Goal: Task Accomplishment & Management: Manage account settings

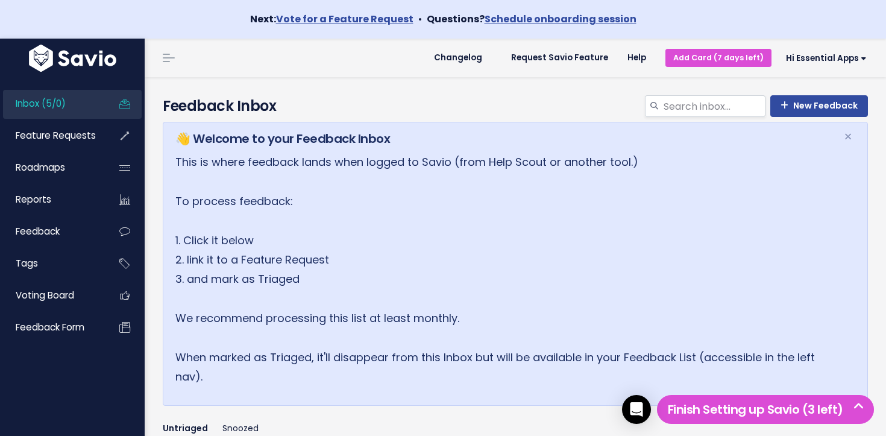
click at [92, 108] on link "Inbox (5/0)" at bounding box center [51, 104] width 97 height 28
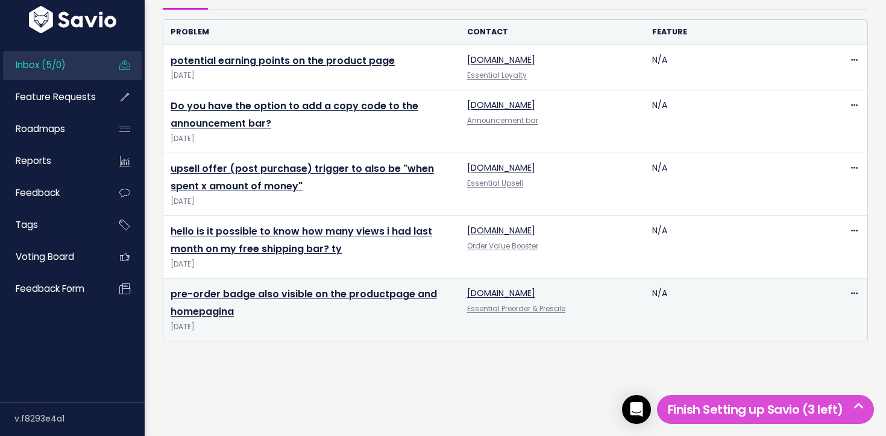
scroll to position [455, 0]
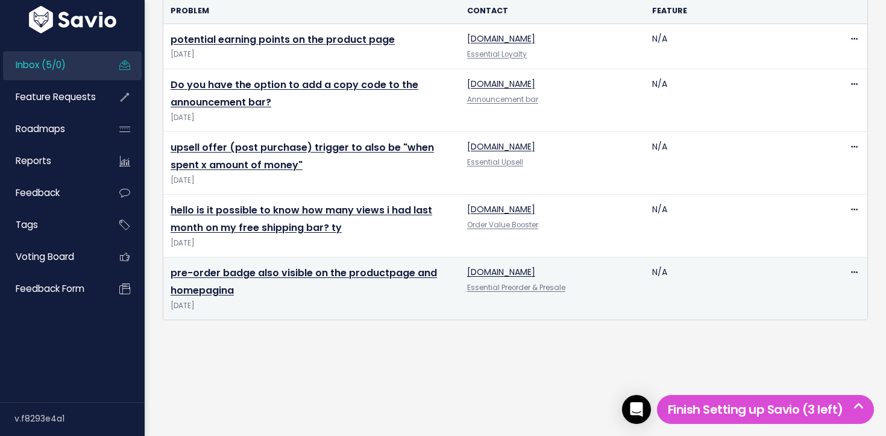
click at [214, 280] on td "pre-order badge also visible on the productpage and homepagina Oct 1 2025" at bounding box center [311, 288] width 297 height 63
click at [219, 272] on link "pre-order badge also visible on the productpage and homepagina" at bounding box center [304, 281] width 266 height 31
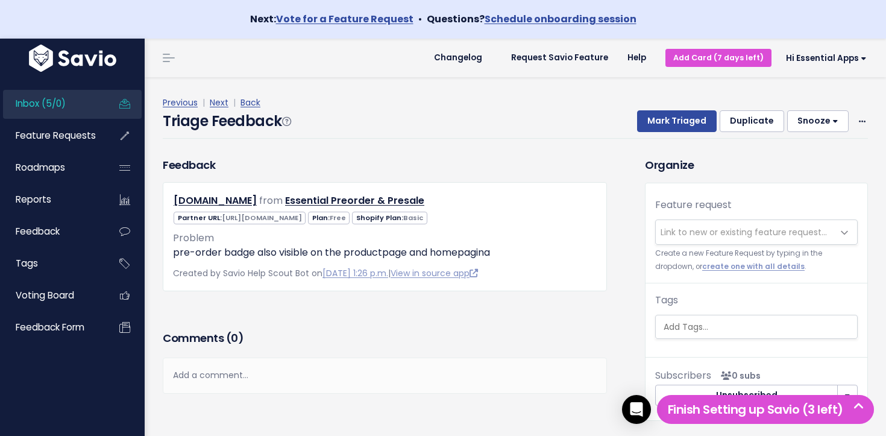
scroll to position [40, 0]
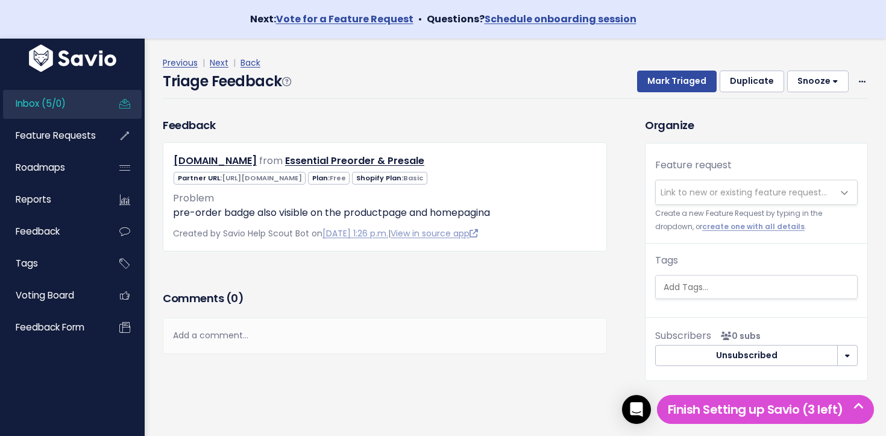
click at [872, 79] on div "Previous | Next | Back Triage Feedback Mark Triaged Duplicate Snooze 1 day 3 da…" at bounding box center [520, 76] width 714 height 43
click at [865, 81] on icon at bounding box center [862, 82] width 7 height 8
click at [808, 139] on link "Delete" at bounding box center [814, 139] width 87 height 24
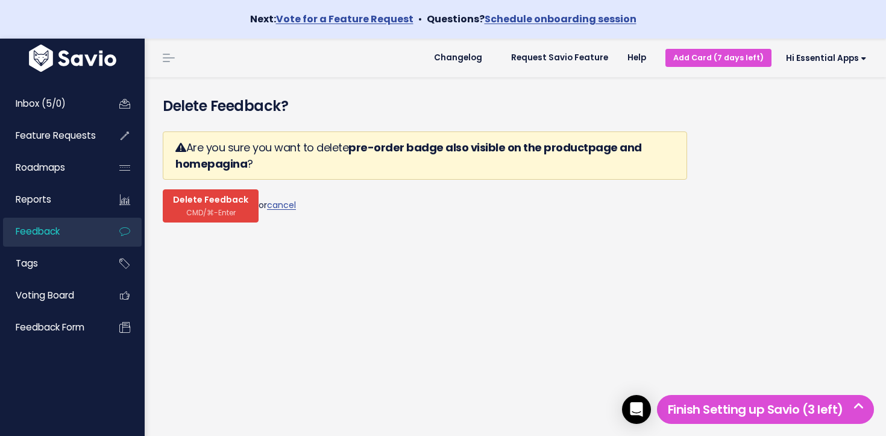
click at [237, 202] on span "Delete Feedback" at bounding box center [210, 200] width 75 height 11
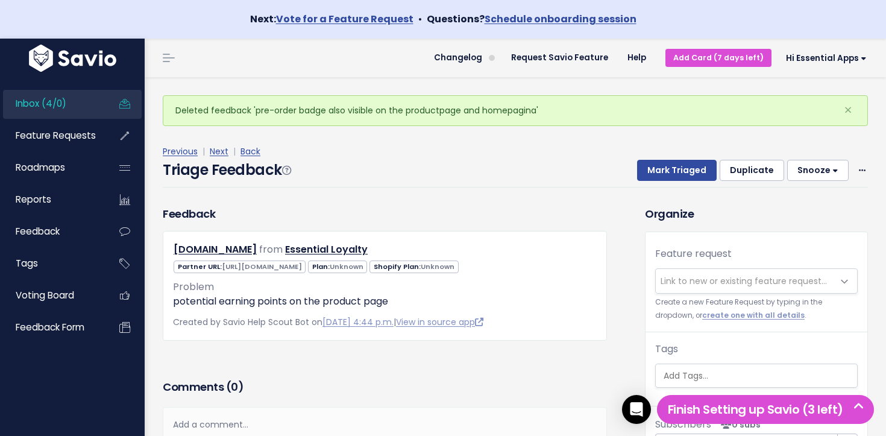
click at [76, 103] on link "Inbox (4/0)" at bounding box center [51, 104] width 97 height 28
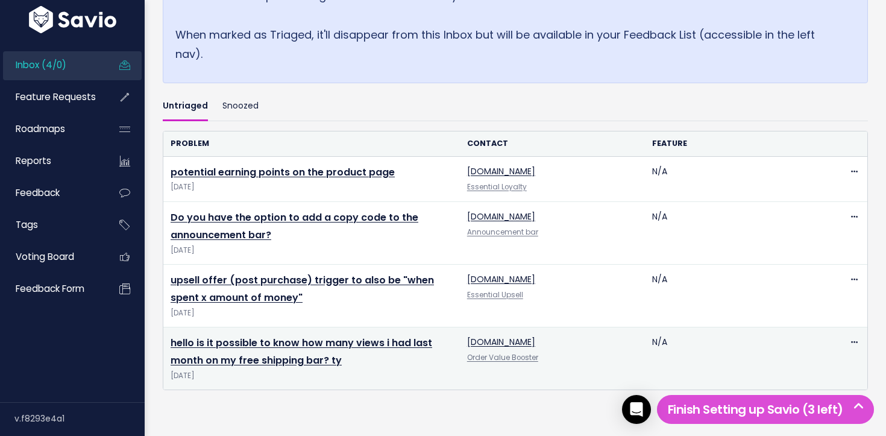
scroll to position [392, 0]
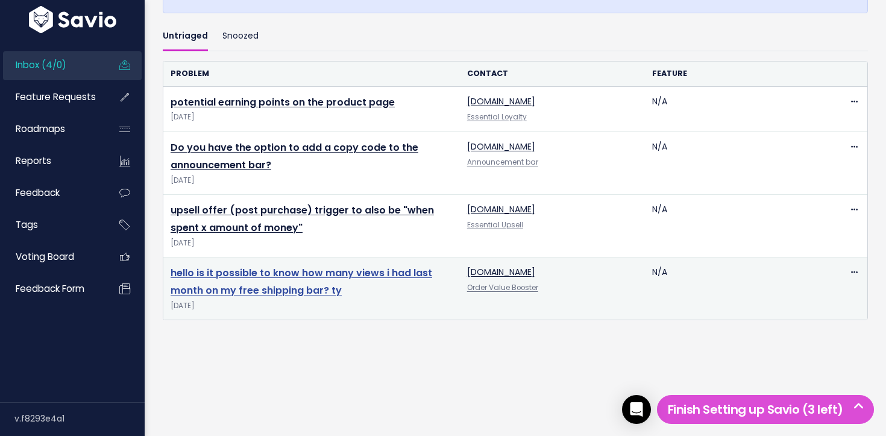
click at [272, 277] on link "hello is it possible to know how many views i had last month on my free shippin…" at bounding box center [302, 281] width 262 height 31
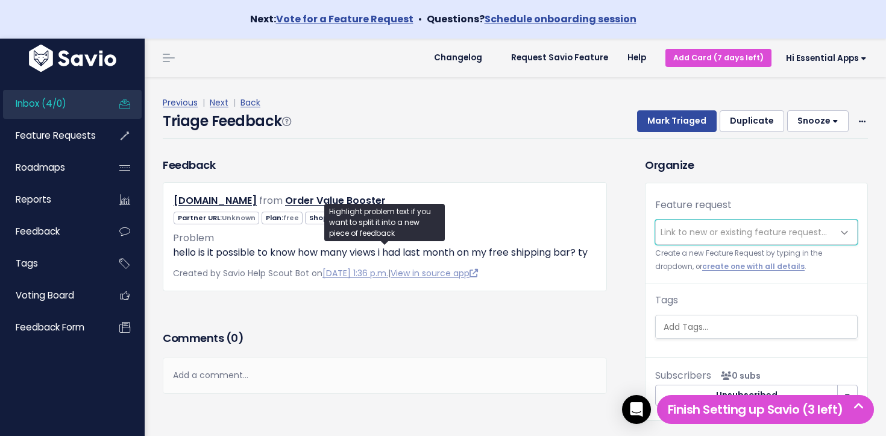
scroll to position [40, 0]
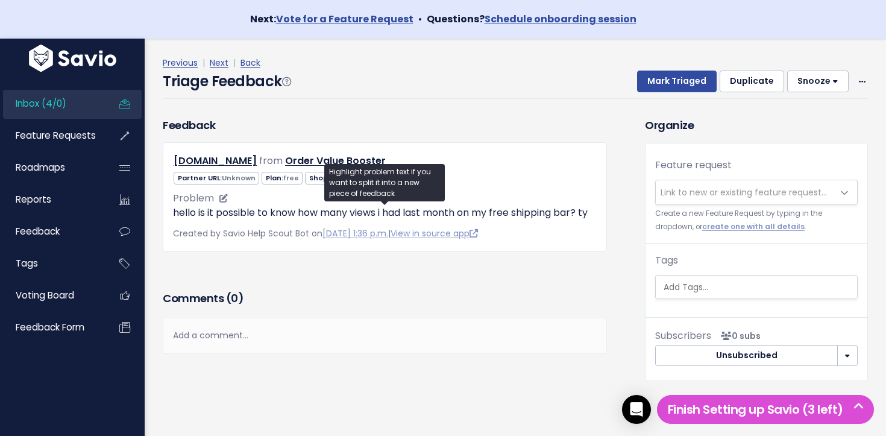
click at [178, 213] on p "hello is it possible to know how many views i had last month on my free shippin…" at bounding box center [385, 213] width 424 height 14
drag, startPoint x: 178, startPoint y: 213, endPoint x: 363, endPoint y: 264, distance: 191.4
click at [330, 236] on div "casa-alentejana.myshopify.com from Order Value Booster Unknown free Unknown" at bounding box center [385, 196] width 444 height 109
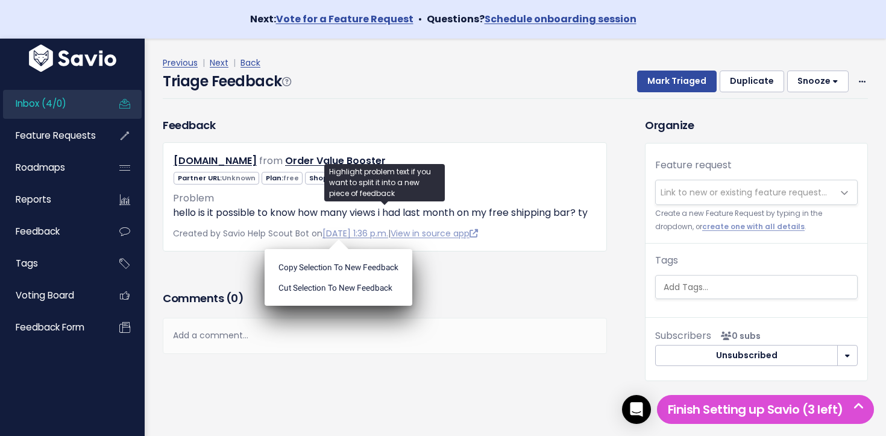
click at [528, 285] on div "Feedback casa-alentejana.myshopify.com from Order Value Booster" at bounding box center [385, 202] width 462 height 171
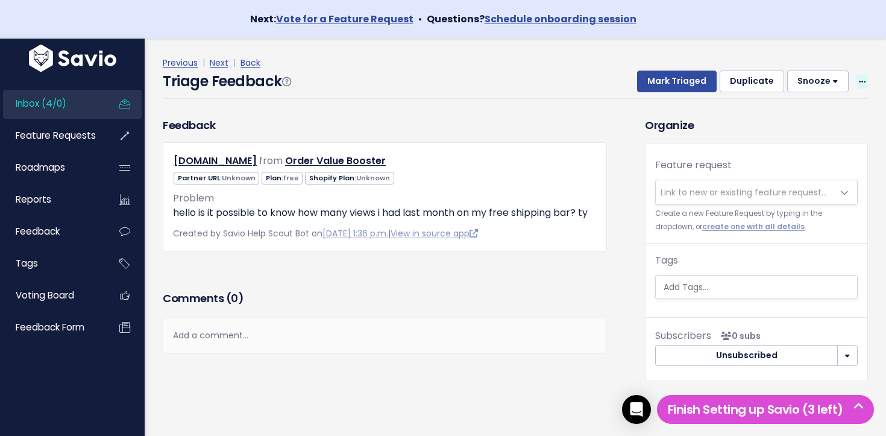
click at [861, 81] on icon at bounding box center [862, 82] width 7 height 8
drag, startPoint x: 551, startPoint y: 103, endPoint x: 561, endPoint y: 103, distance: 9.6
click at [551, 103] on div "Previous | Next | Back Triage Feedback Mark Triaged Duplicate Snooze 1 day 3 da…" at bounding box center [520, 77] width 714 height 80
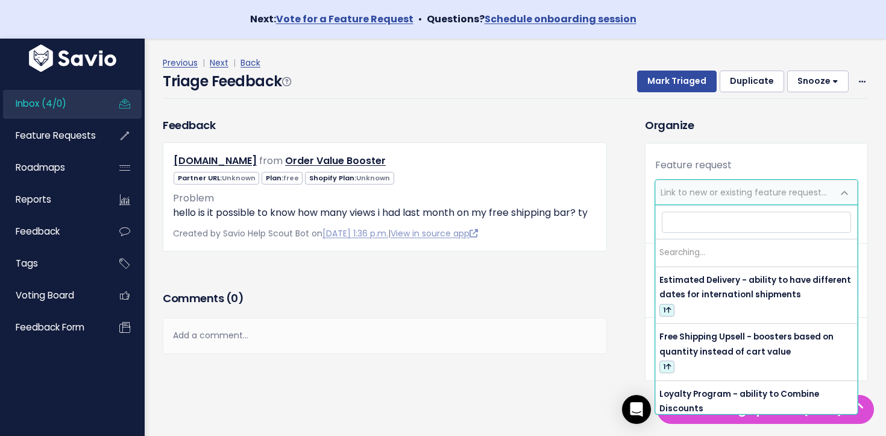
click at [726, 186] on span "Link to new or existing feature request..." at bounding box center [744, 192] width 177 height 24
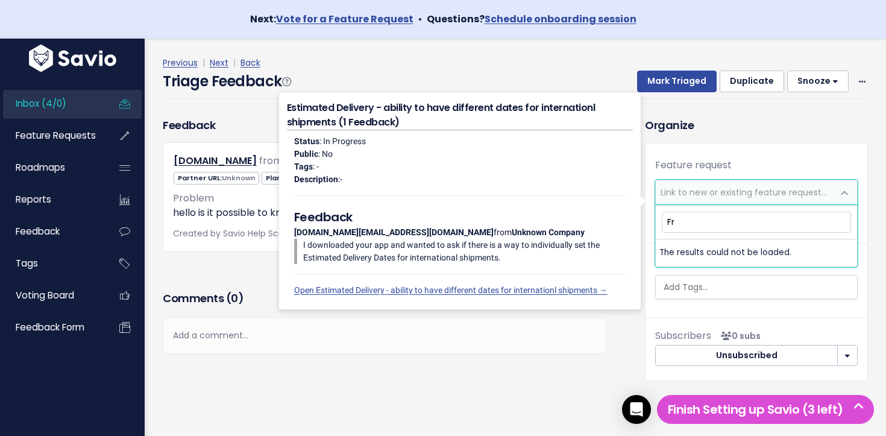
type input "F"
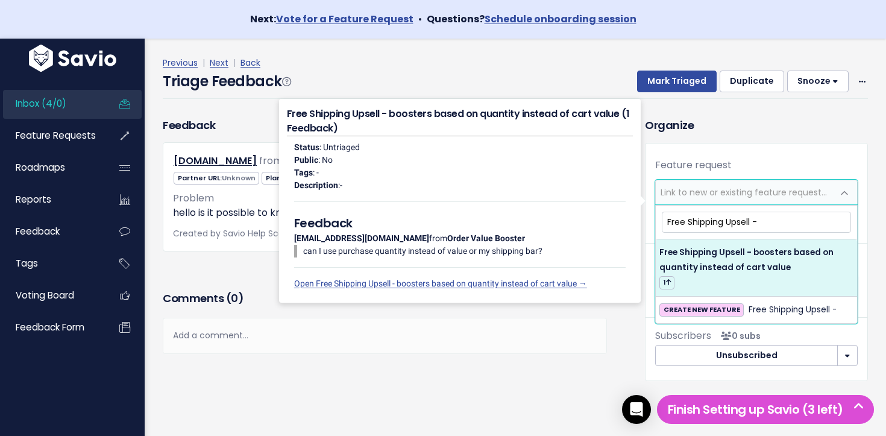
type input "Free Shipping Upsell -"
click at [791, 225] on input "Free Shipping Upsell -" at bounding box center [756, 222] width 189 height 21
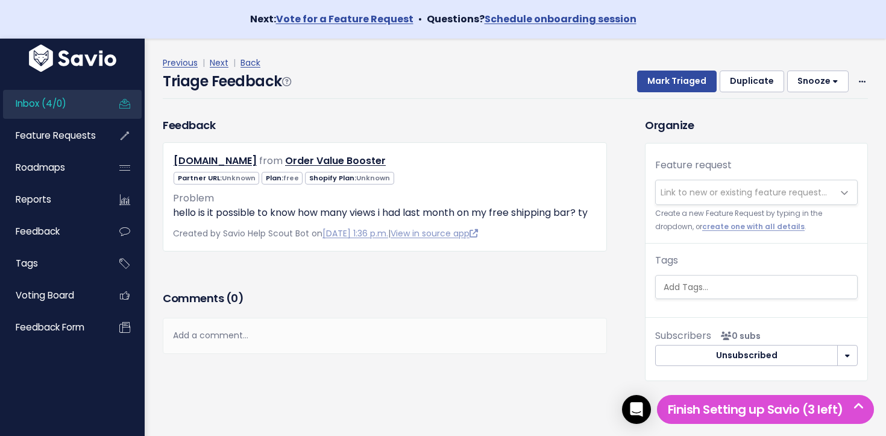
click at [584, 348] on div "Add a comment..." at bounding box center [385, 336] width 444 height 36
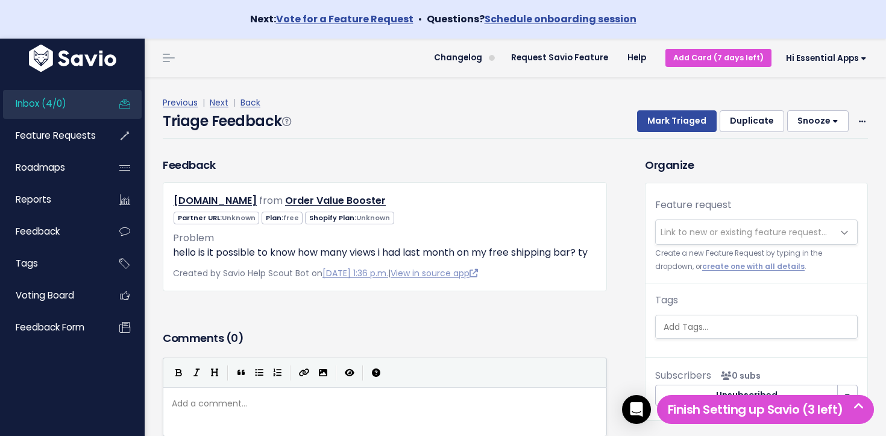
click at [694, 236] on span "Link to new or existing feature request..." at bounding box center [744, 232] width 166 height 12
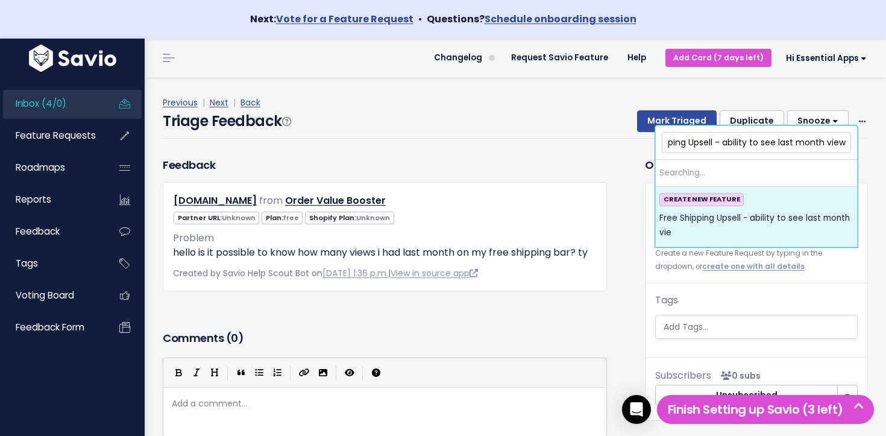
scroll to position [0, 42]
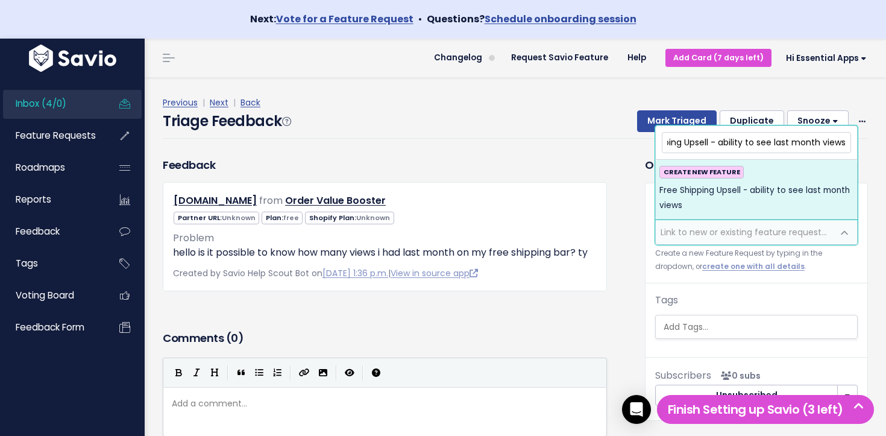
type input "Free Shipping Upsell - ability to see last month views"
click at [788, 191] on span "Free Shipping Upsell - ability to see last month views" at bounding box center [756, 198] width 194 height 30
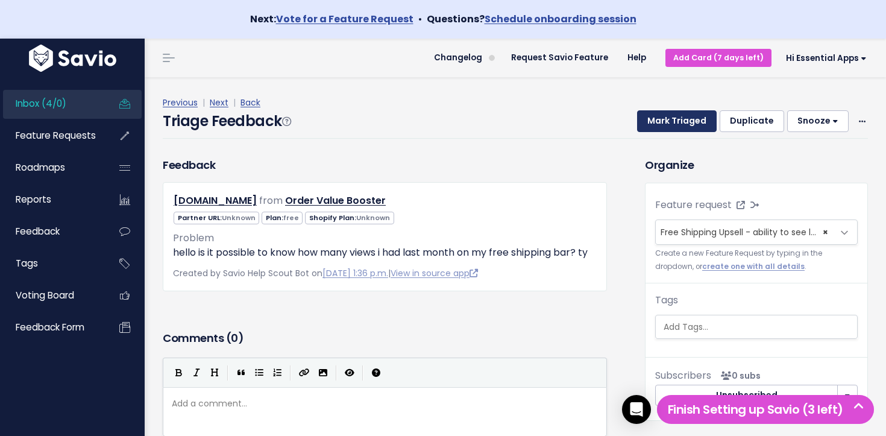
click at [679, 123] on button "Mark Triaged" at bounding box center [677, 121] width 80 height 22
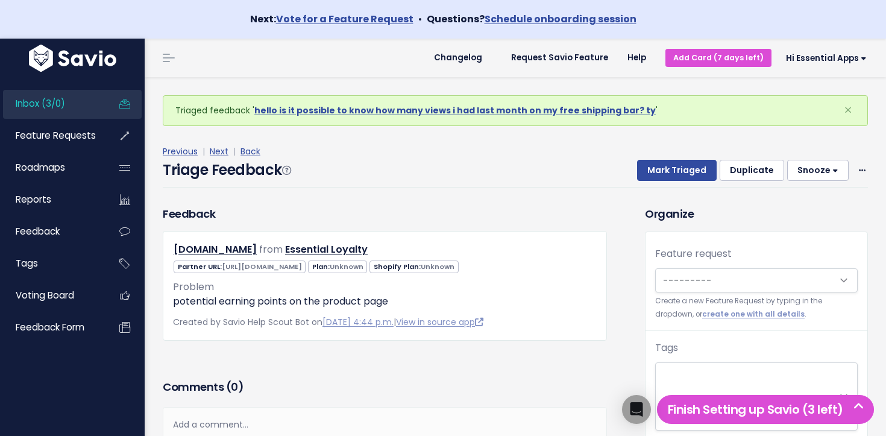
click at [60, 103] on span "Inbox (3/0)" at bounding box center [40, 103] width 49 height 13
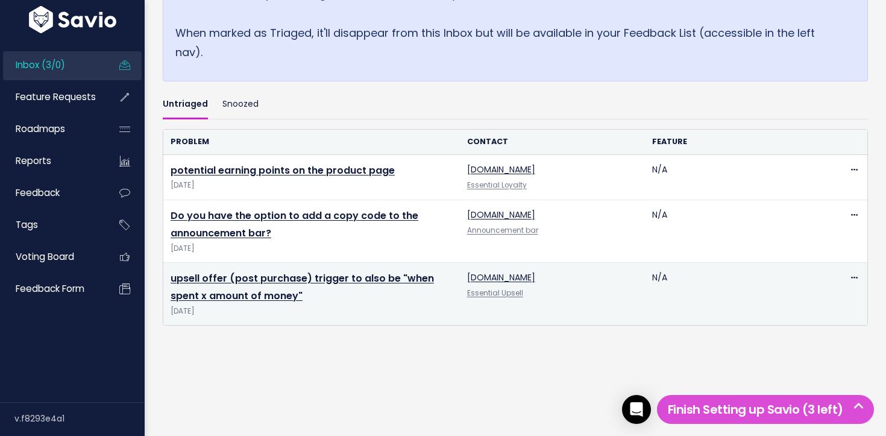
scroll to position [330, 0]
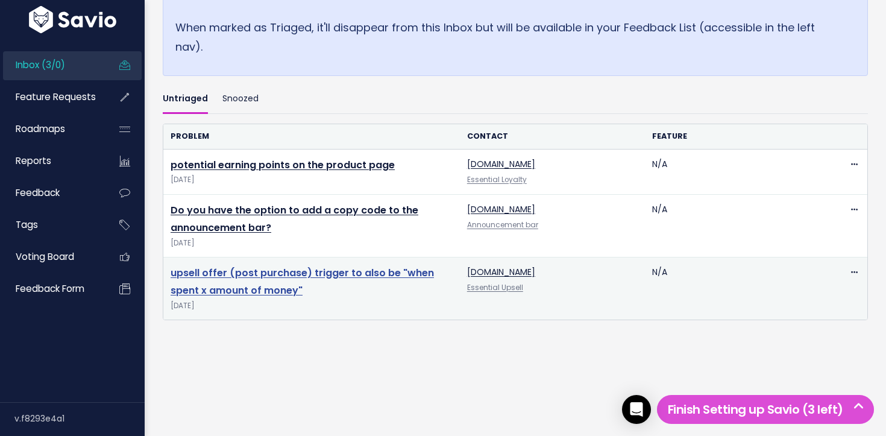
click at [337, 275] on link "upsell offer (post purchase) trigger to also be "when spent x amount of money"" at bounding box center [302, 281] width 263 height 31
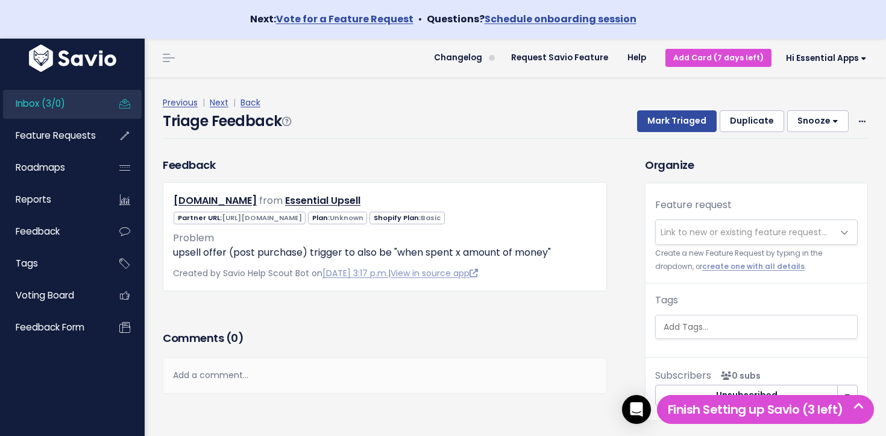
click at [737, 228] on span "Link to new or existing feature request..." at bounding box center [744, 232] width 166 height 12
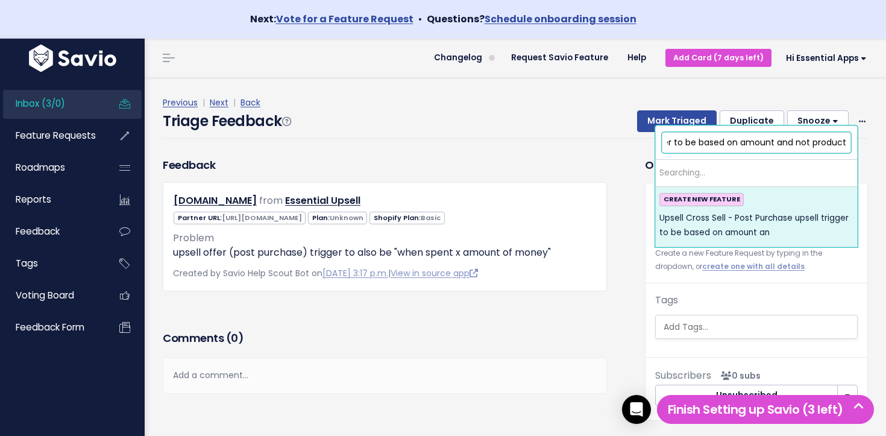
scroll to position [0, 192]
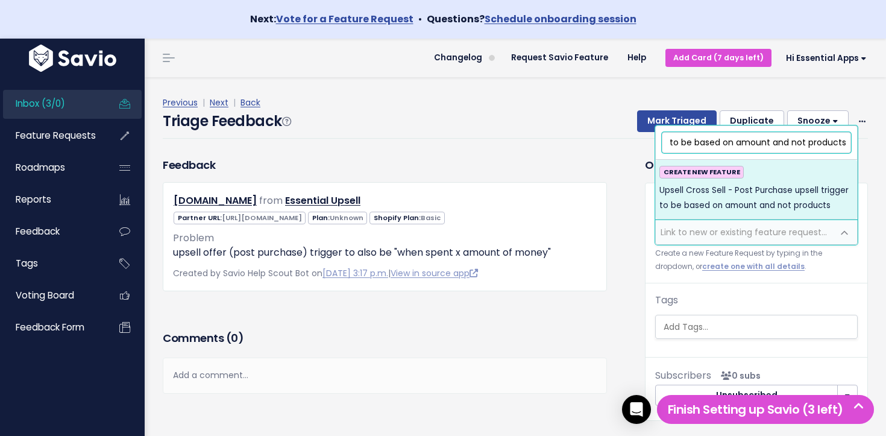
type input "Upsell Cross Sell - Post Purchase upsell trigger to be based on amount and not …"
click at [729, 201] on span "Upsell Cross Sell - Post Purchase upsell trigger to be based on amount and not …" at bounding box center [756, 198] width 194 height 30
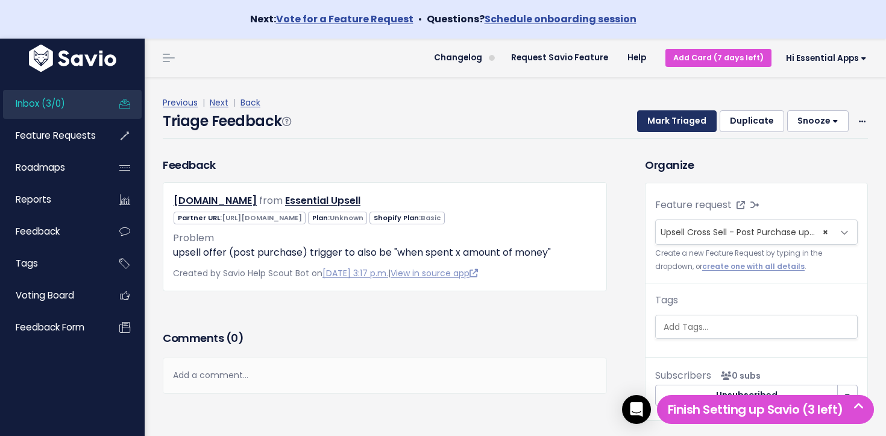
click at [664, 121] on button "Mark Triaged" at bounding box center [677, 121] width 80 height 22
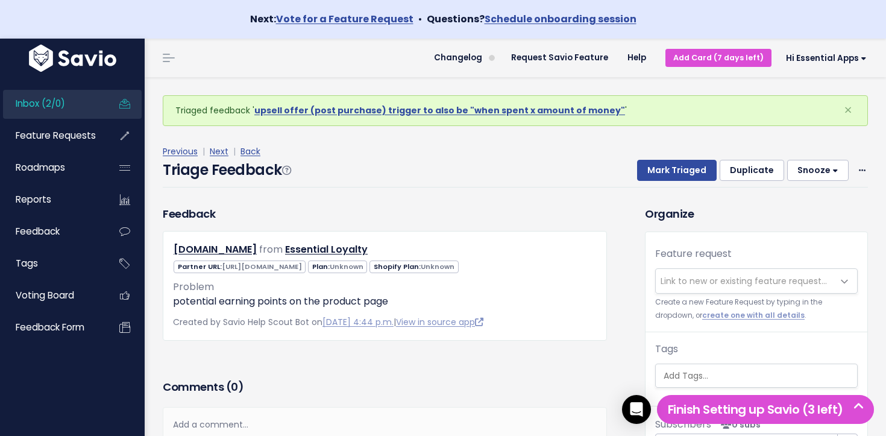
click at [84, 105] on link "Inbox (2/0)" at bounding box center [51, 104] width 97 height 28
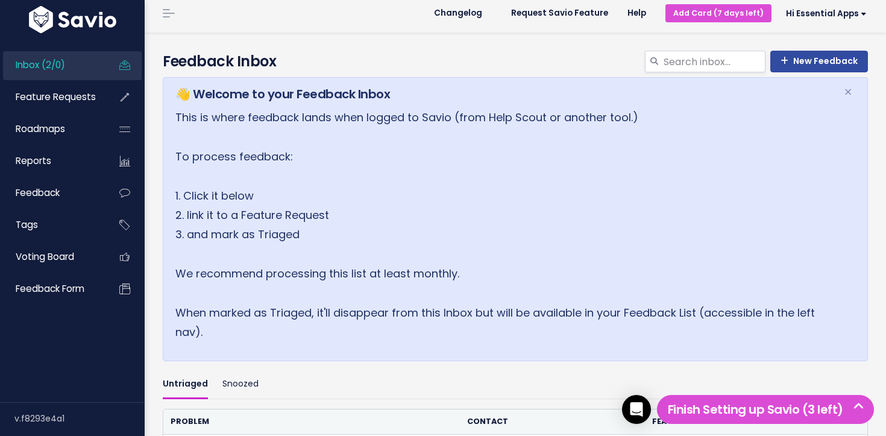
scroll to position [267, 0]
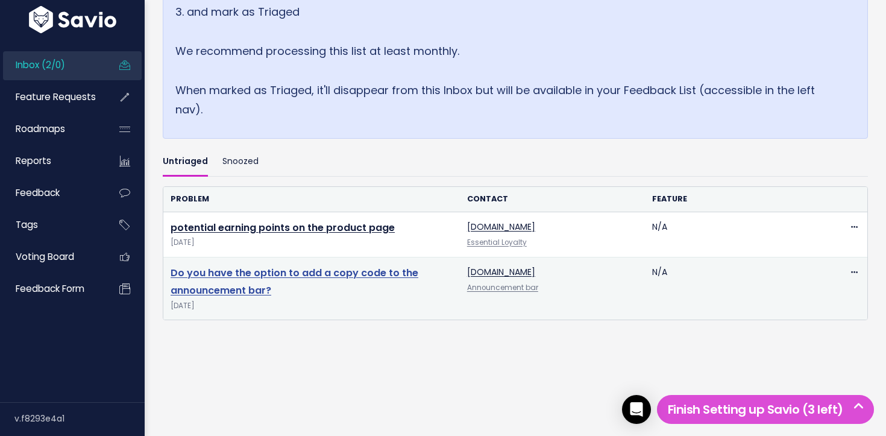
click at [327, 278] on link "Do you have the option to add a copy code to the announcement bar?" at bounding box center [295, 281] width 248 height 31
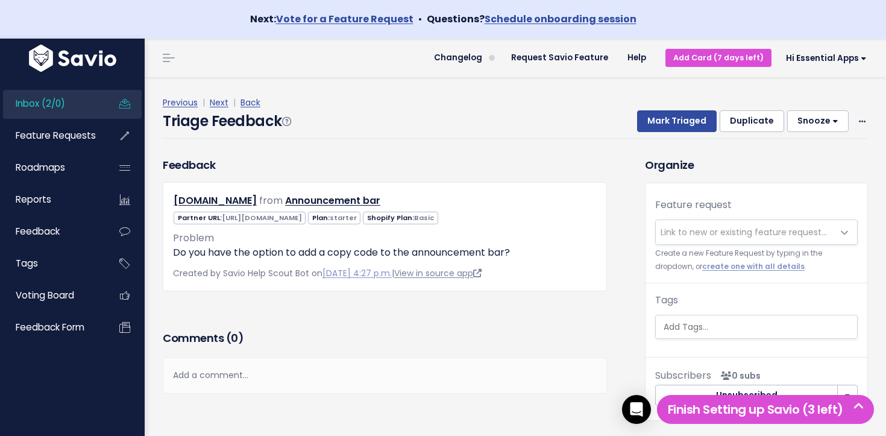
click at [457, 277] on link "View in source app" at bounding box center [437, 273] width 87 height 12
click at [864, 119] on icon at bounding box center [862, 122] width 7 height 8
click at [800, 178] on link "Delete" at bounding box center [814, 178] width 87 height 24
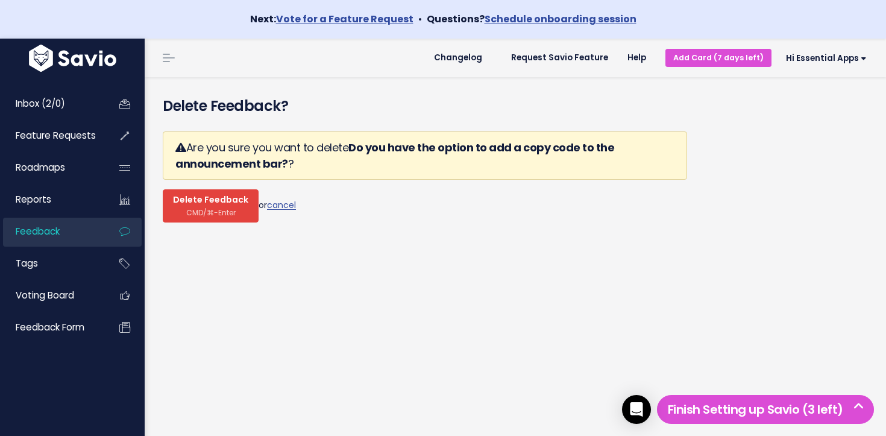
click at [203, 203] on span "Delete Feedback" at bounding box center [210, 200] width 75 height 11
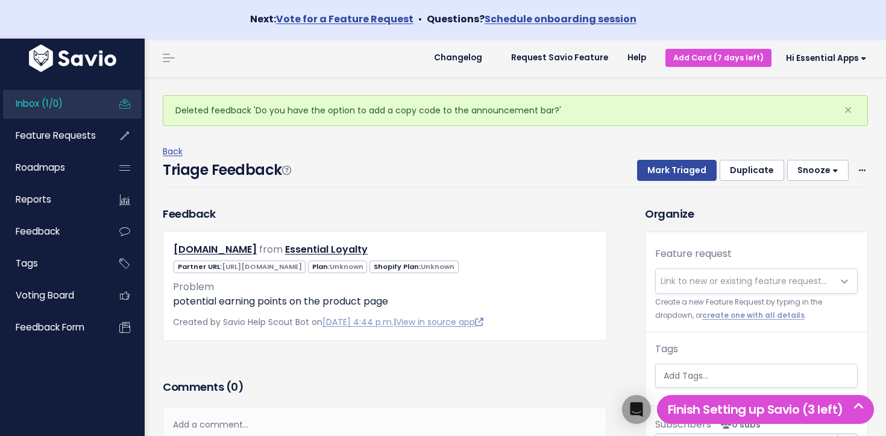
click at [60, 103] on span "Inbox (1/0)" at bounding box center [39, 103] width 47 height 13
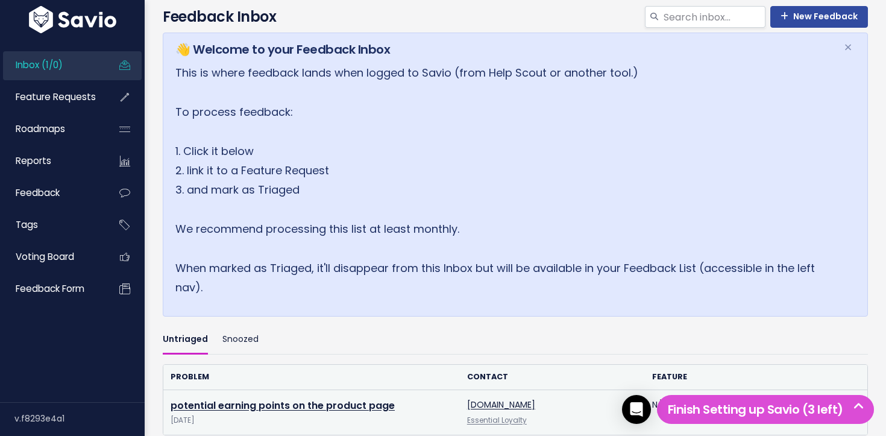
scroll to position [204, 0]
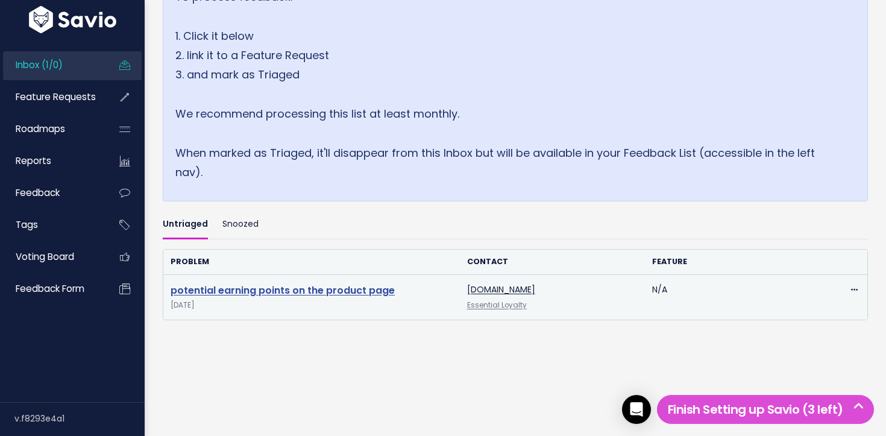
click at [276, 292] on link "potential earning points on the product page" at bounding box center [283, 290] width 224 height 14
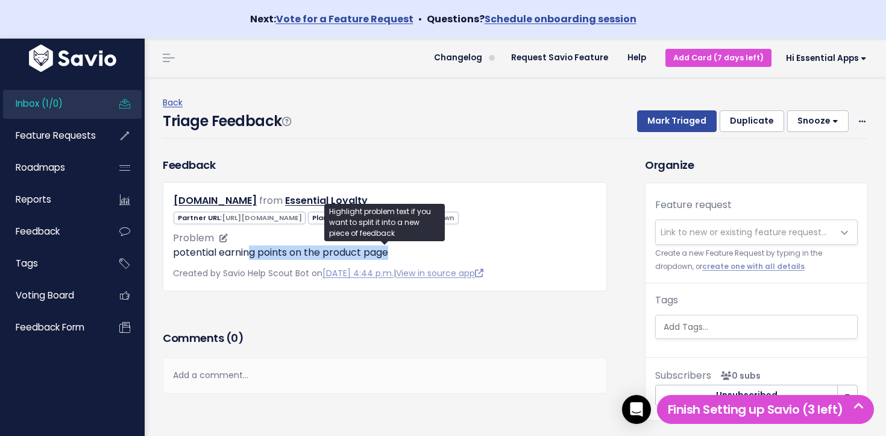
drag, startPoint x: 247, startPoint y: 254, endPoint x: 400, endPoint y: 257, distance: 153.1
click at [400, 257] on p "potential earning points on the product page" at bounding box center [385, 252] width 424 height 14
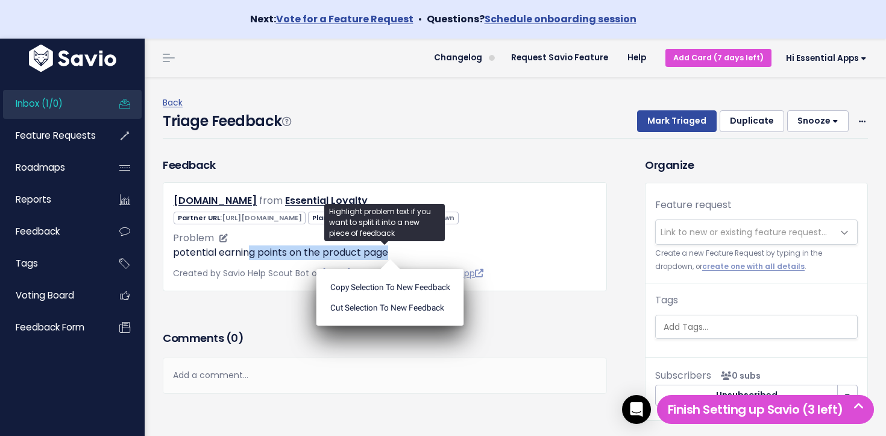
click at [400, 257] on p "potential earning points on the product page" at bounding box center [385, 252] width 424 height 14
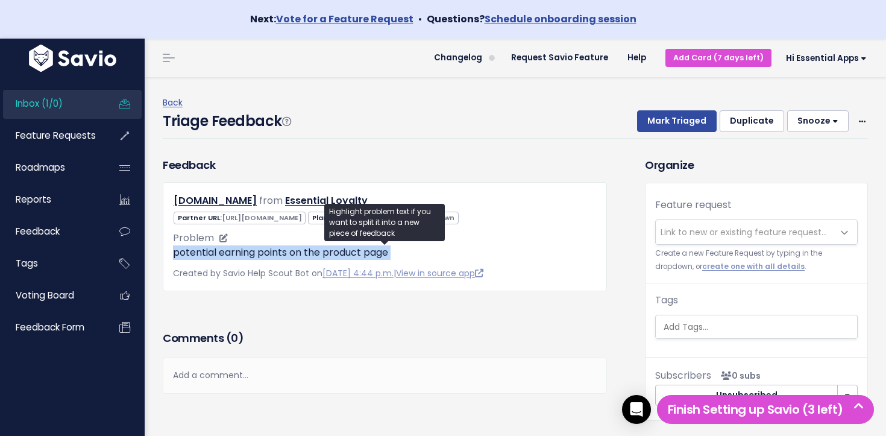
drag, startPoint x: 400, startPoint y: 257, endPoint x: 181, endPoint y: 253, distance: 219.5
click at [180, 252] on p "potential earning points on the product page" at bounding box center [385, 252] width 424 height 14
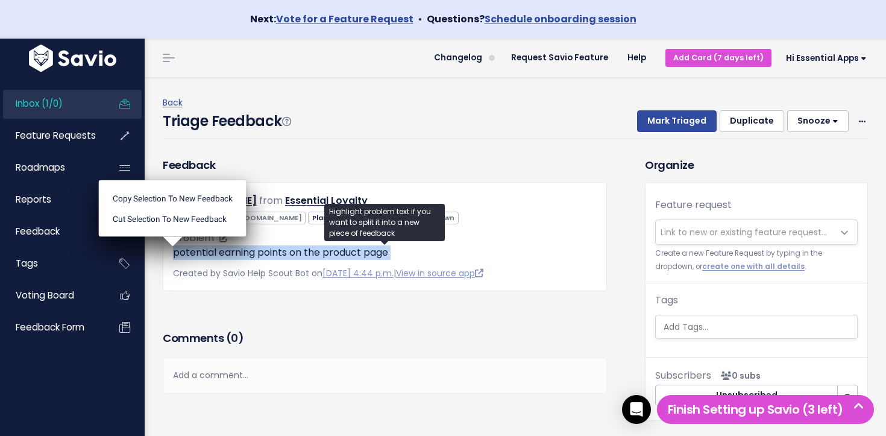
click at [553, 256] on p "potential earning points on the product page" at bounding box center [385, 252] width 424 height 14
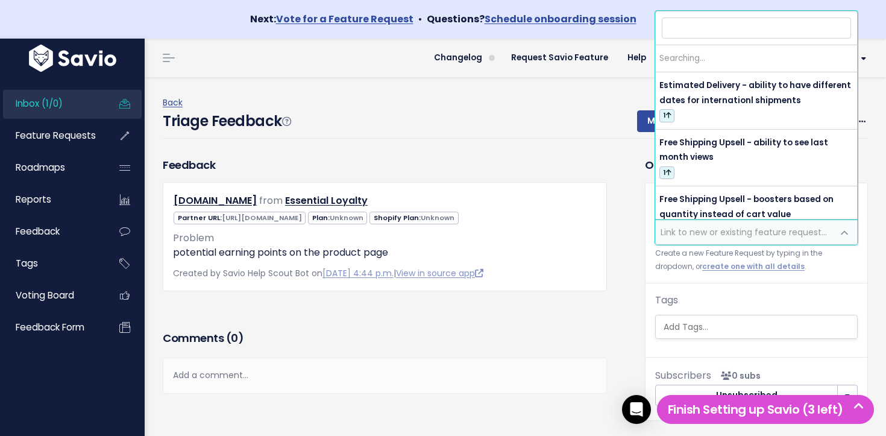
click at [720, 225] on span "Link to new or existing feature request..." at bounding box center [744, 232] width 177 height 24
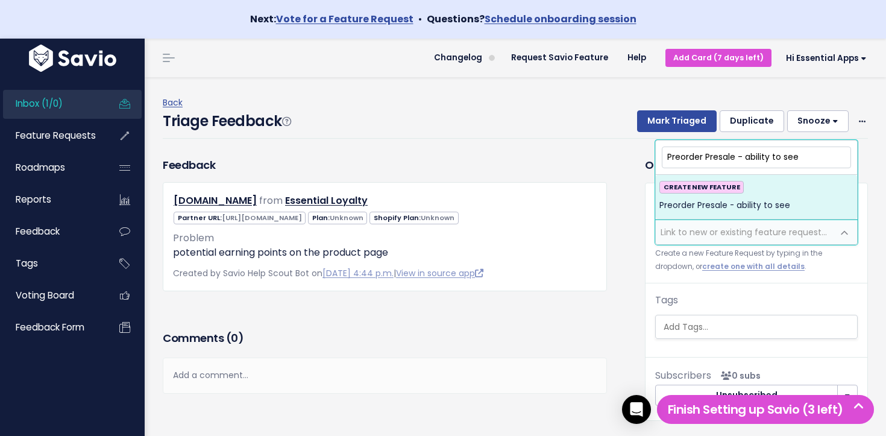
click at [730, 158] on input "Preorder Presale - ability to see" at bounding box center [756, 156] width 189 height 21
drag, startPoint x: 730, startPoint y: 158, endPoint x: 656, endPoint y: 156, distance: 74.2
click at [656, 156] on span "Preorder Presale - ability to see CREATE NEW FEATURE Preorder Presale - ability…" at bounding box center [756, 180] width 203 height 80
drag, startPoint x: 796, startPoint y: 158, endPoint x: 807, endPoint y: 159, distance: 11.5
click at [799, 159] on input "Loyalty Program - ability to see" at bounding box center [756, 156] width 189 height 21
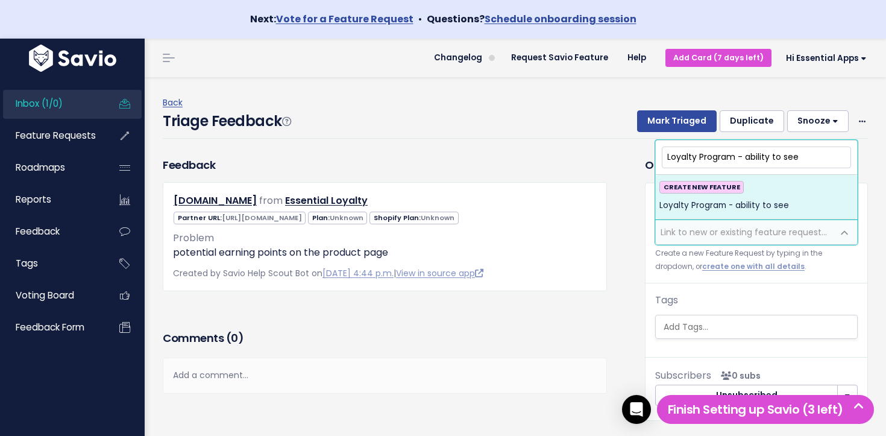
click at [816, 159] on input "Loyalty Program - ability to see" at bounding box center [756, 156] width 189 height 21
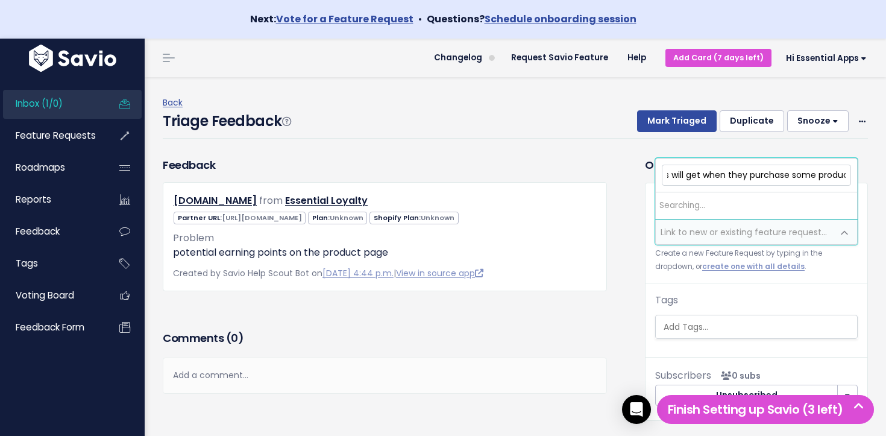
scroll to position [0, 256]
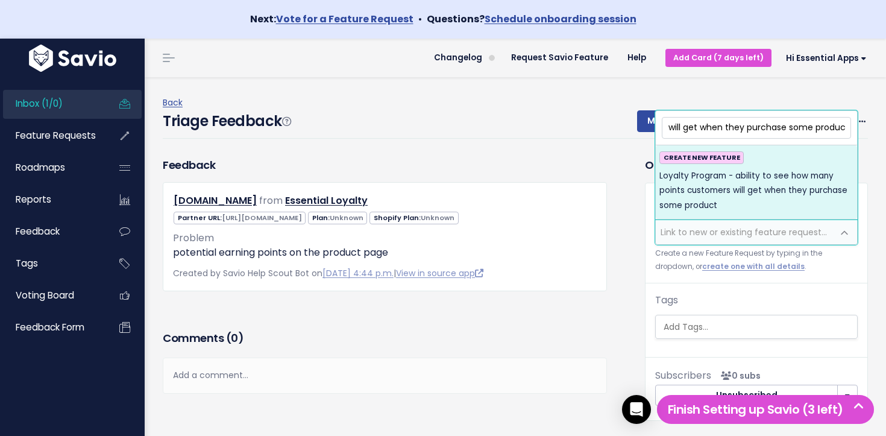
click at [803, 128] on input "Loyalty Program - ability to see how many points customers will get when they p…" at bounding box center [756, 127] width 189 height 21
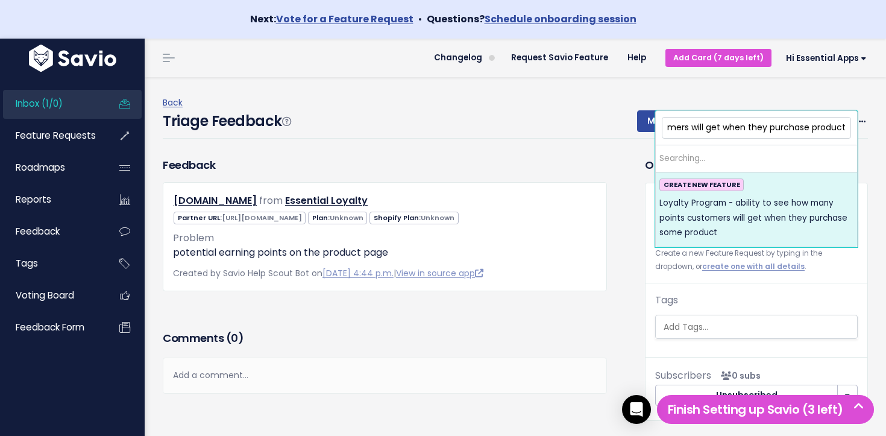
scroll to position [0, 230]
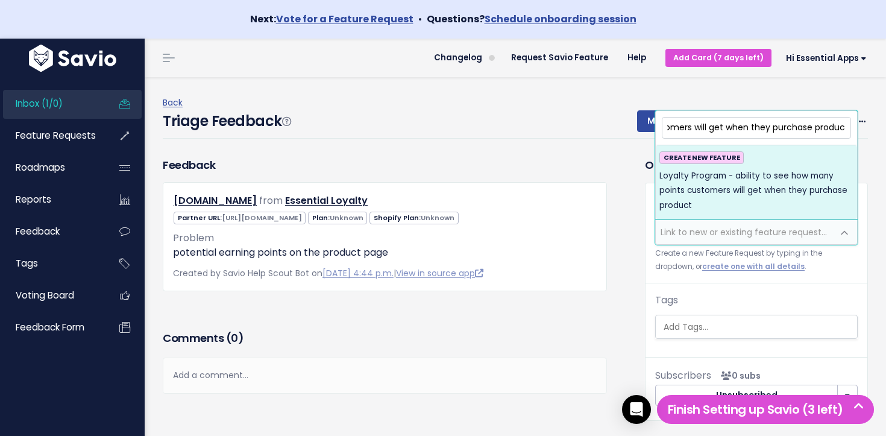
type input "Loyalty Program - ability to see how many points customers will get when they p…"
click at [783, 169] on span "Loyalty Program - ability to see how many points customers will get when they p…" at bounding box center [756, 191] width 194 height 44
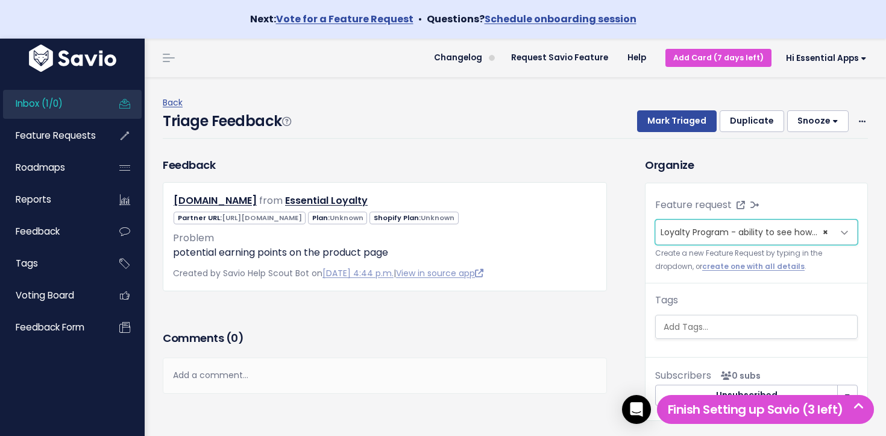
scroll to position [1, 0]
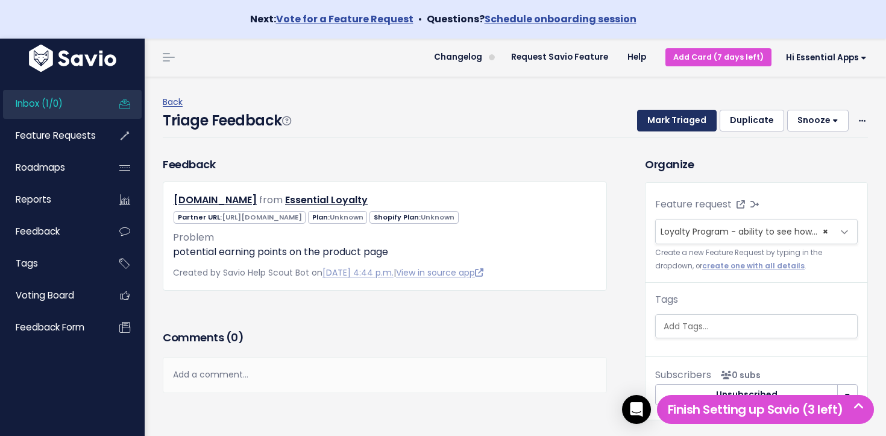
click at [677, 112] on button "Mark Triaged" at bounding box center [677, 121] width 80 height 22
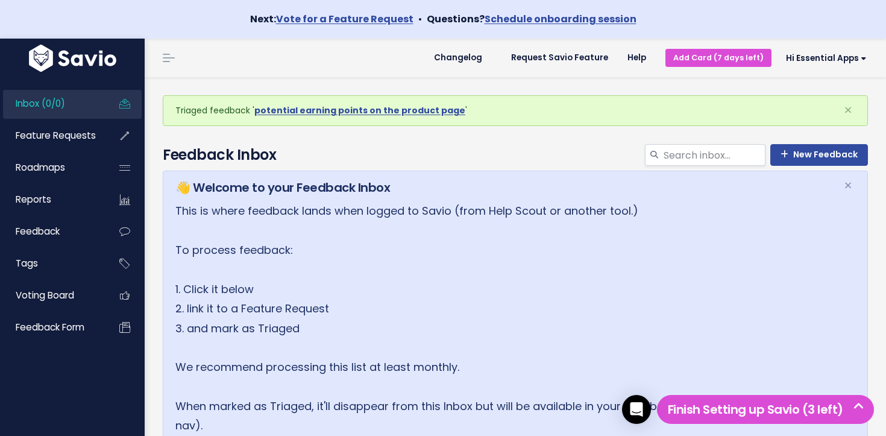
click at [86, 97] on link "Inbox (0/0)" at bounding box center [51, 104] width 97 height 28
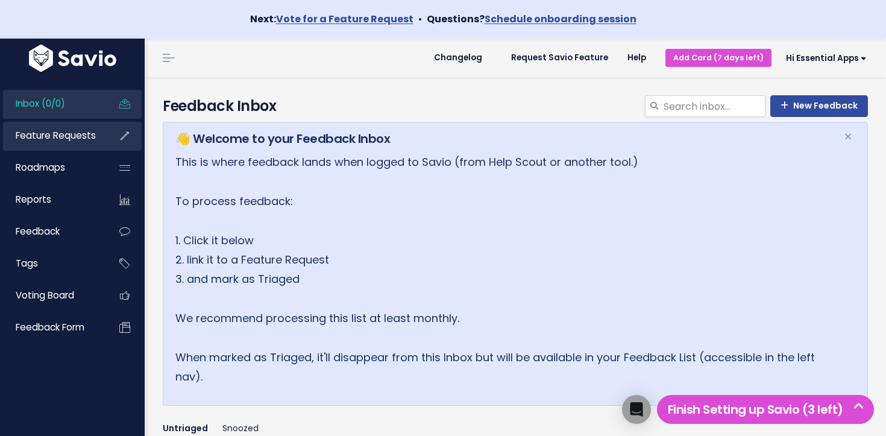
click at [86, 140] on span "Feature Requests" at bounding box center [56, 135] width 80 height 13
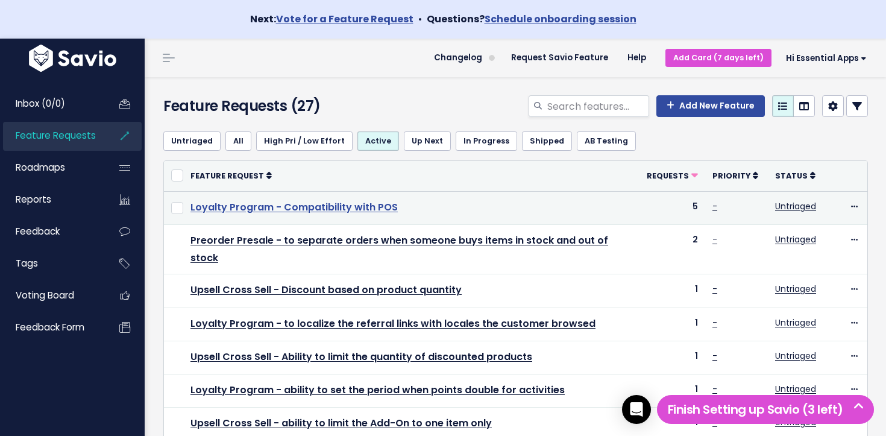
click at [323, 203] on link "Loyalty Program - Compatibility with POS" at bounding box center [293, 207] width 207 height 14
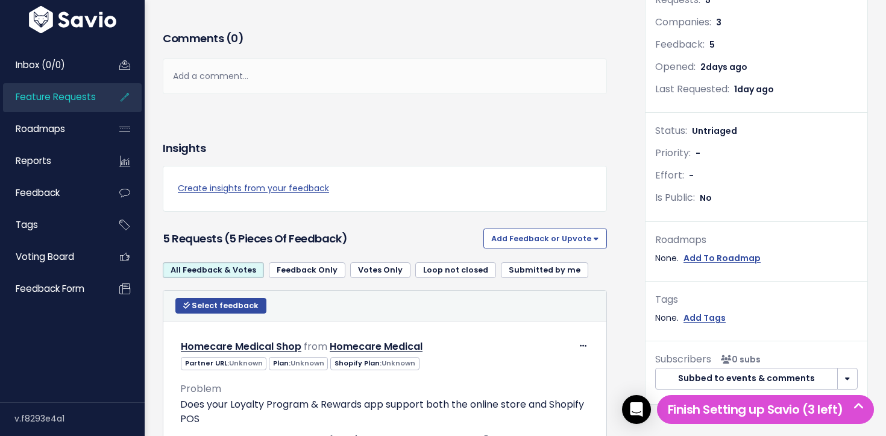
scroll to position [118, 0]
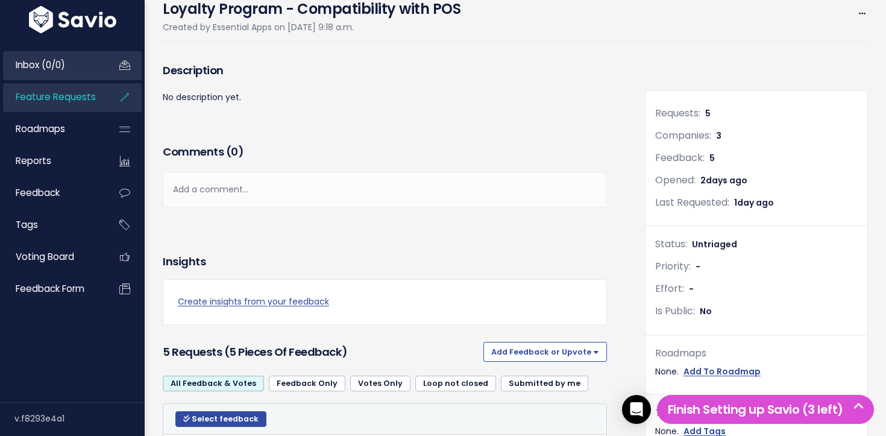
click at [28, 68] on span "Inbox (0/0)" at bounding box center [40, 64] width 49 height 13
